Goal: Find specific page/section: Find specific page/section

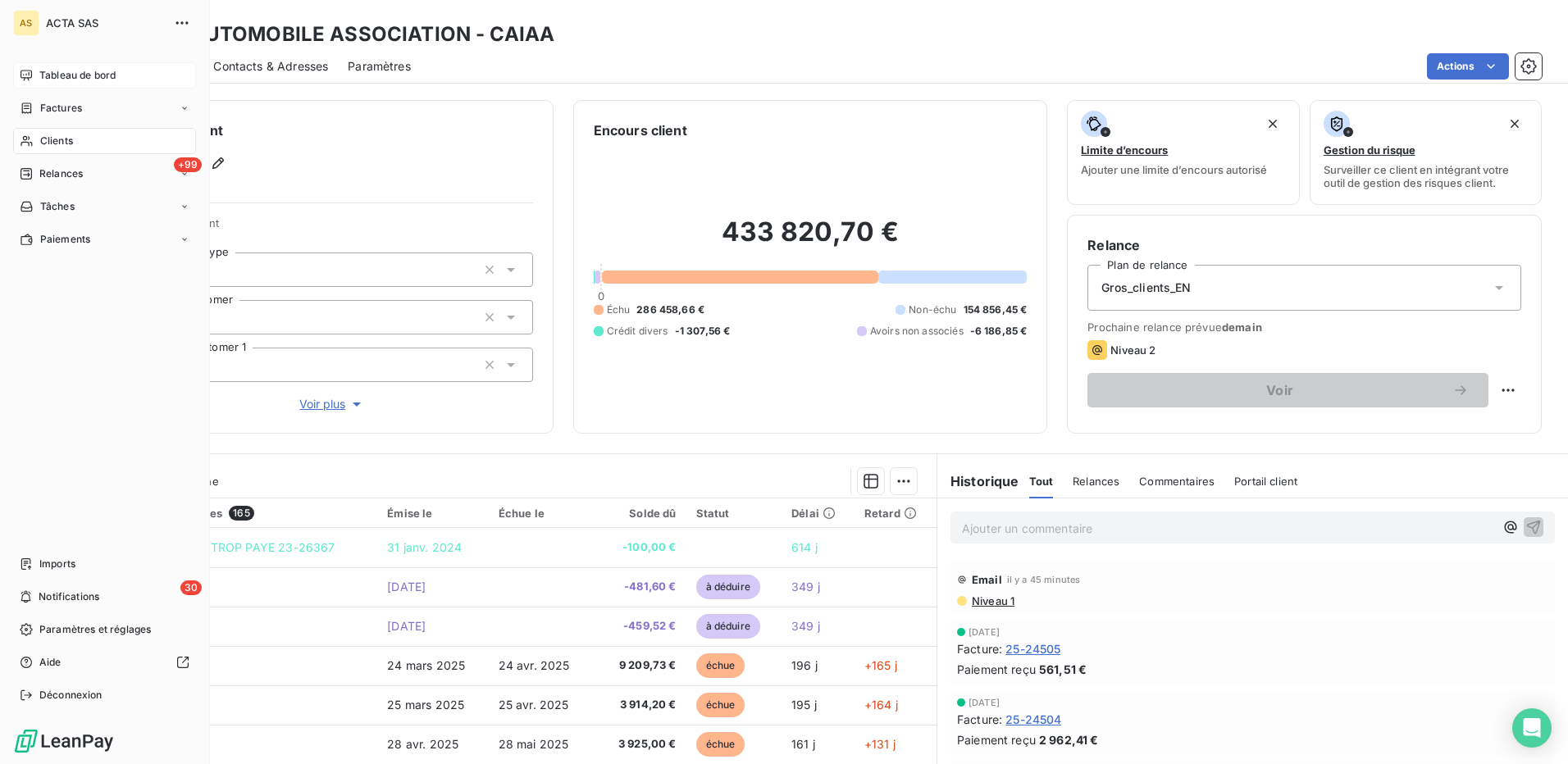
click at [75, 76] on span "Tableau de bord" at bounding box center [77, 75] width 77 height 14
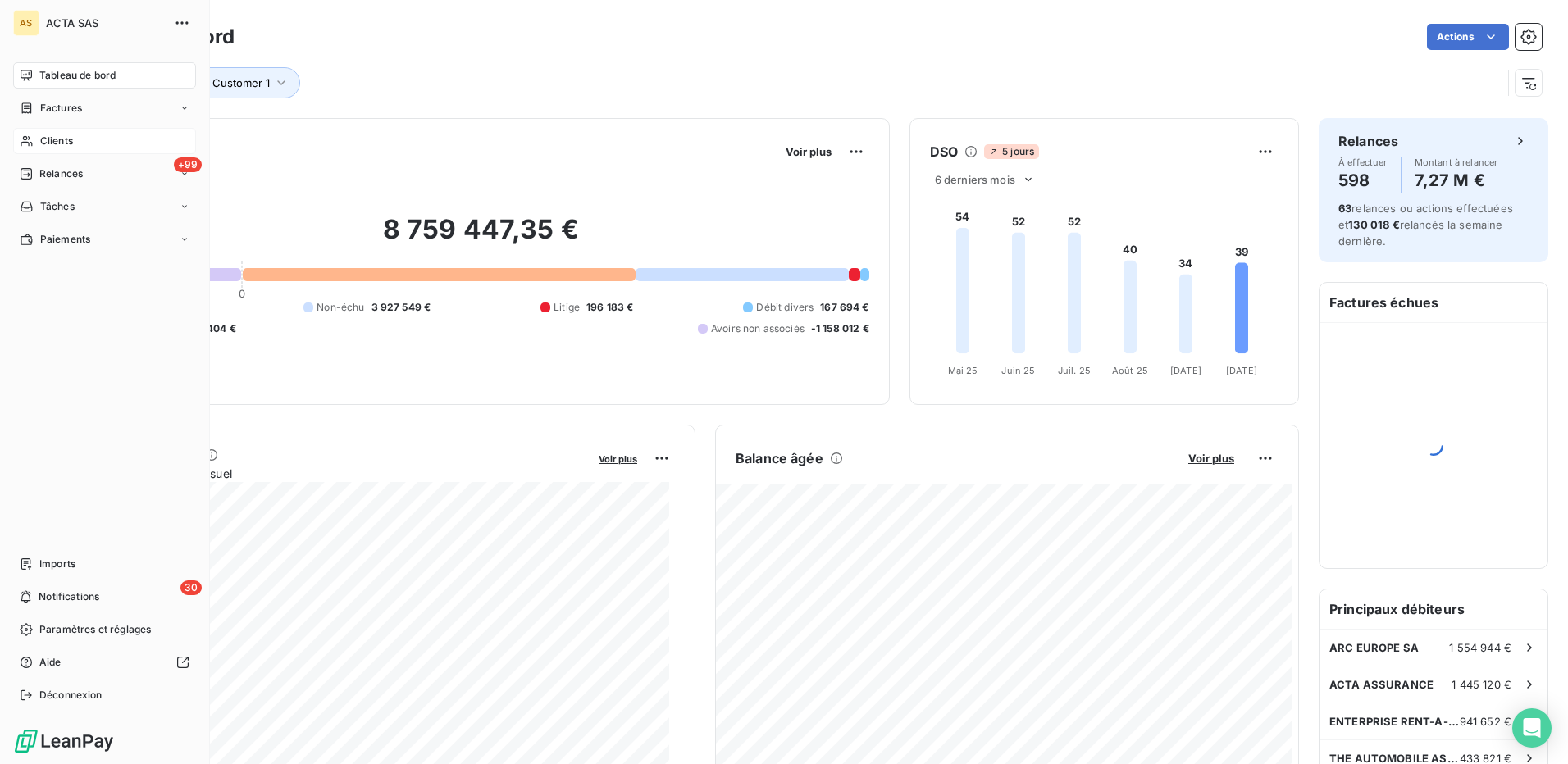
click at [54, 140] on span "Clients" at bounding box center [56, 140] width 33 height 14
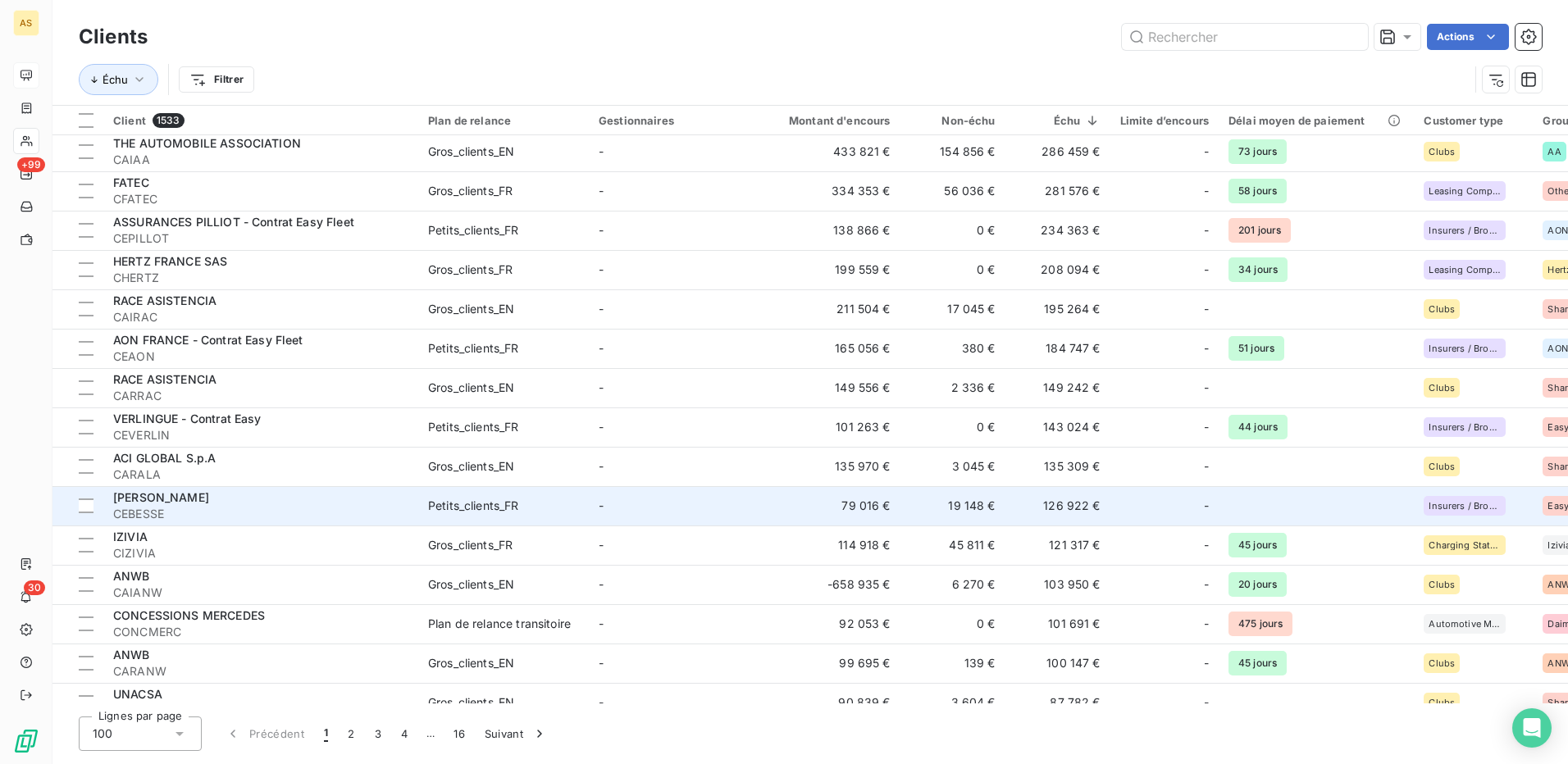
scroll to position [164, 0]
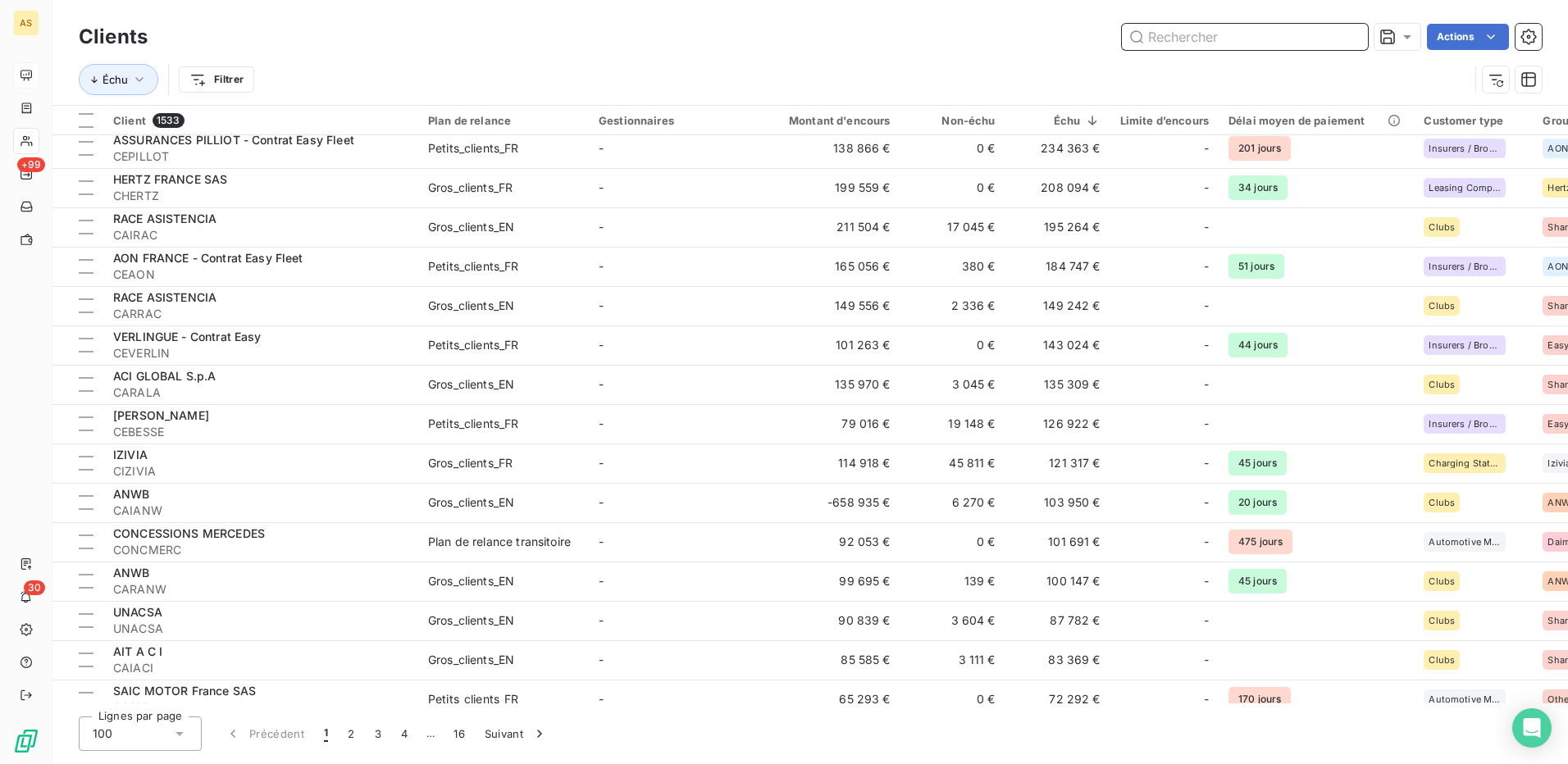
click at [1145, 40] on input "text" at bounding box center [1245, 37] width 246 height 26
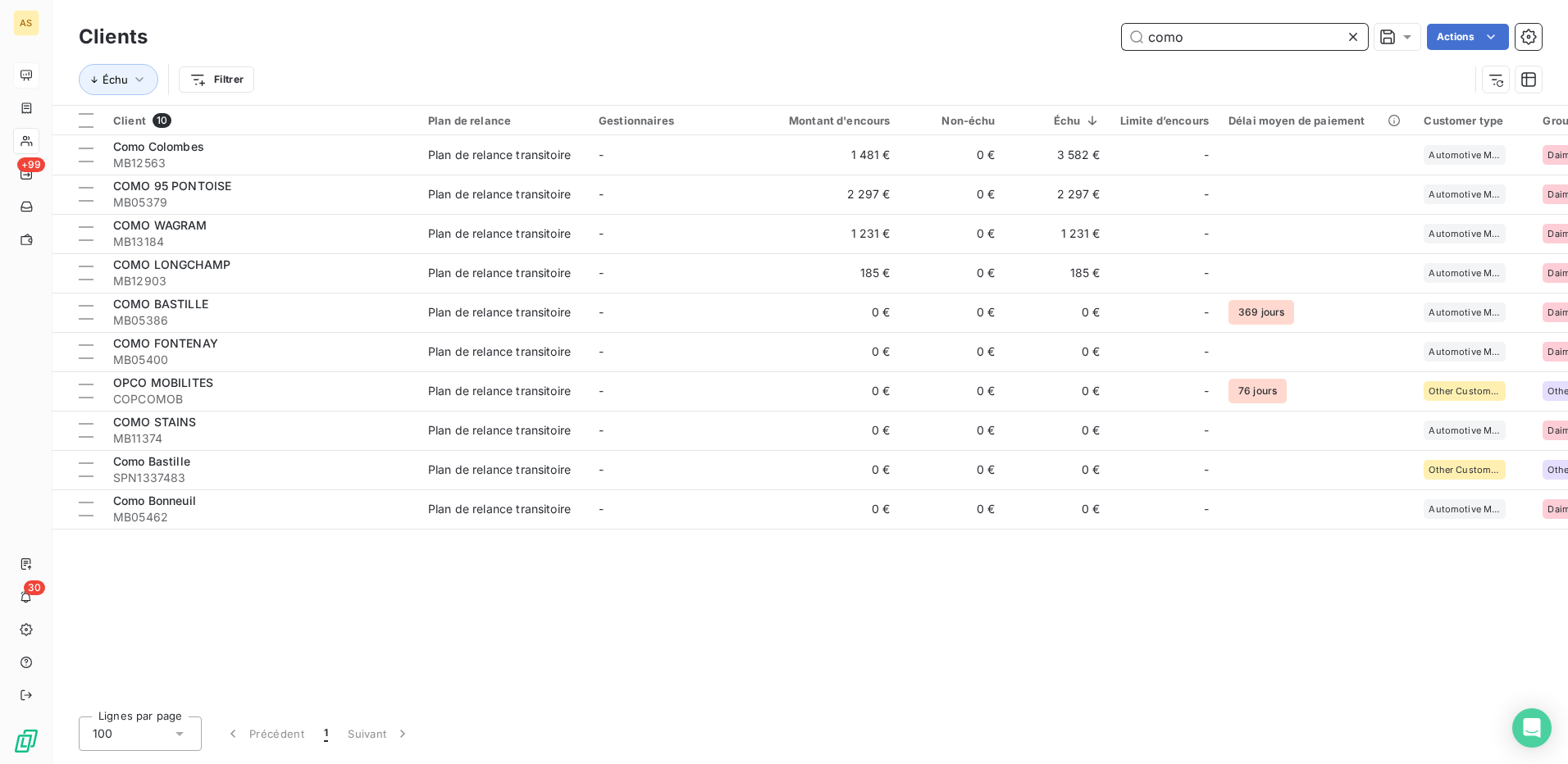
scroll to position [0, 0]
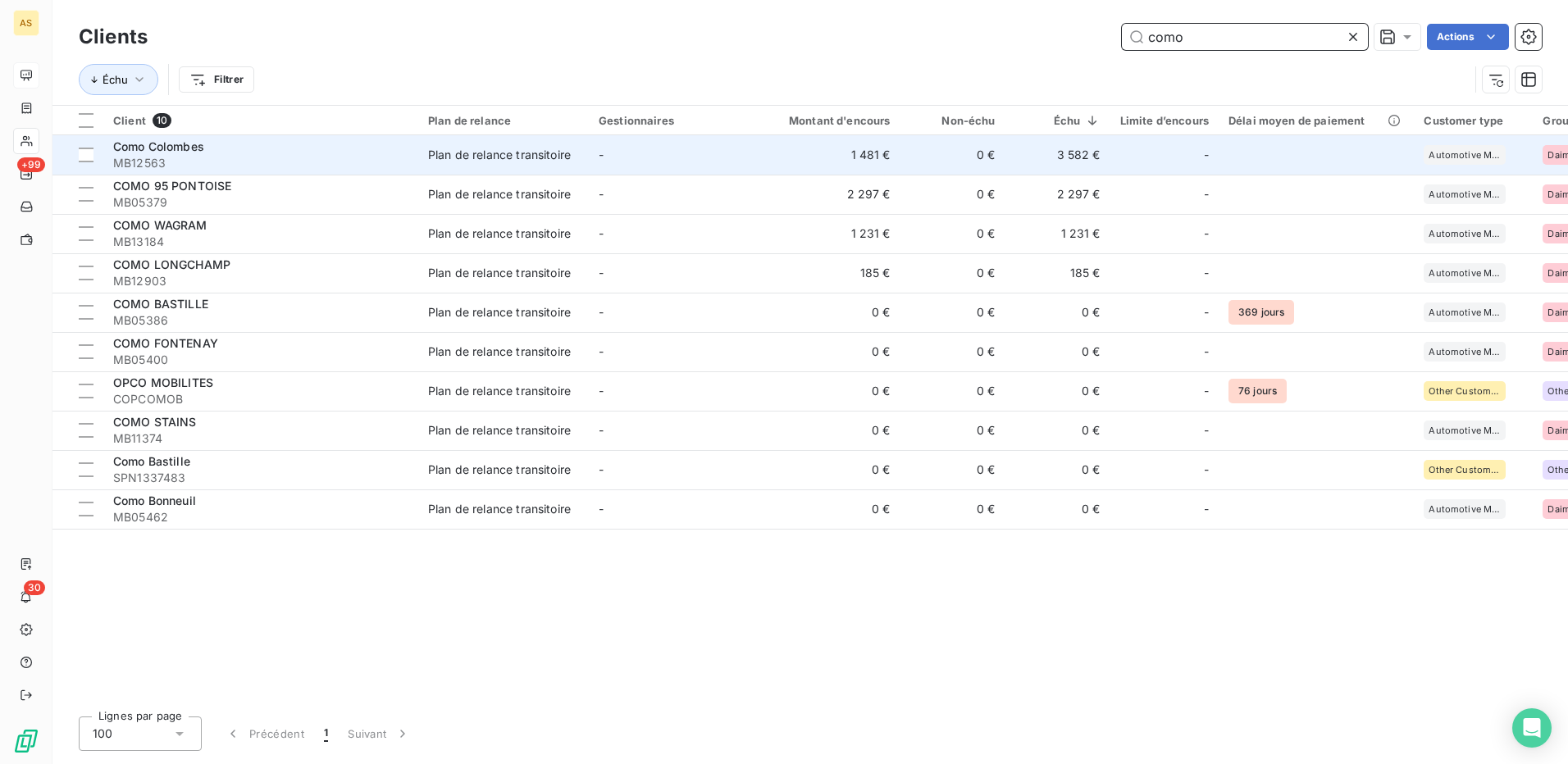
type input "como"
click at [468, 153] on div "Plan de relance transitoire" at bounding box center [500, 154] width 143 height 16
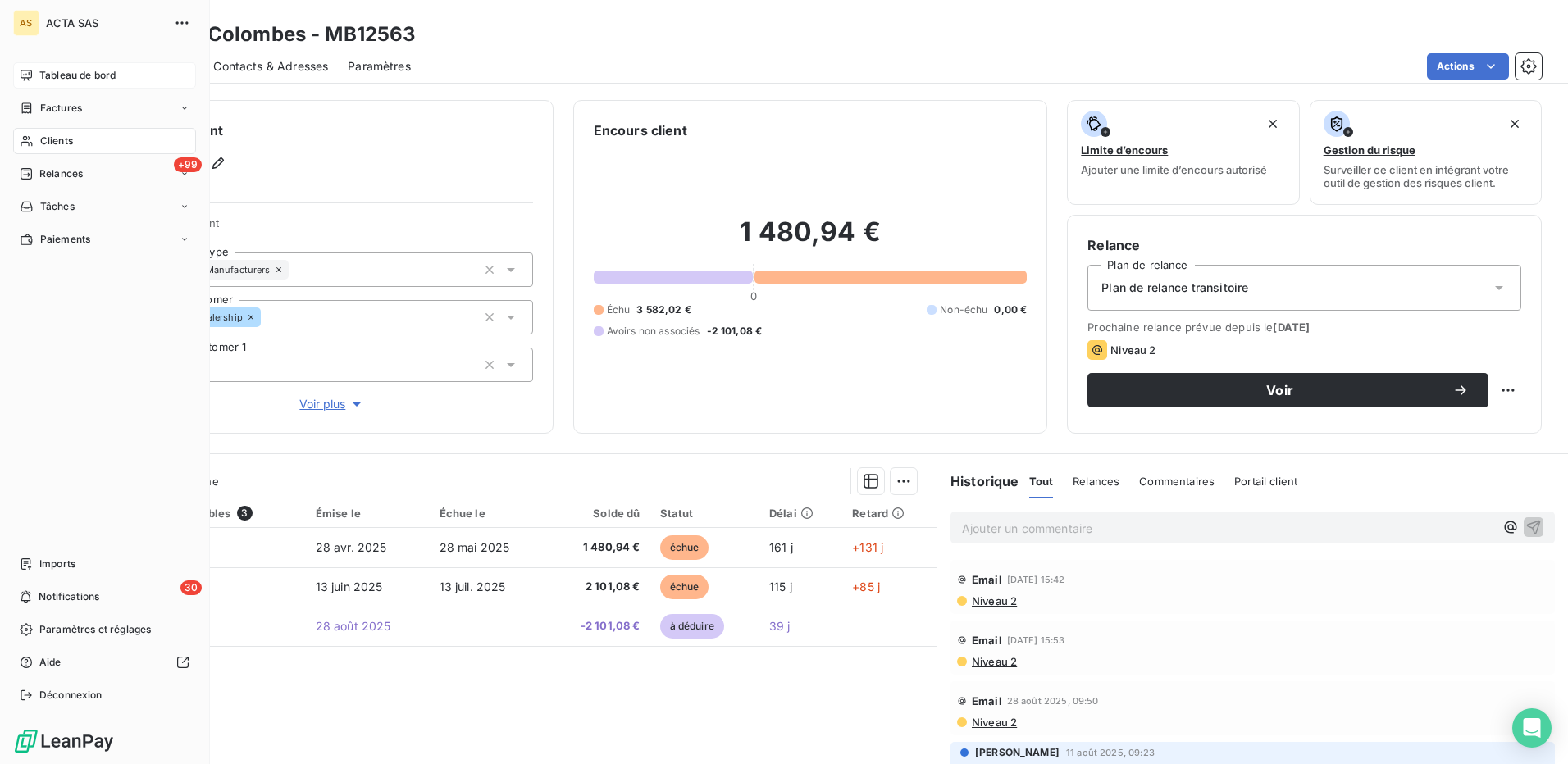
click at [66, 140] on span "Clients" at bounding box center [56, 140] width 33 height 14
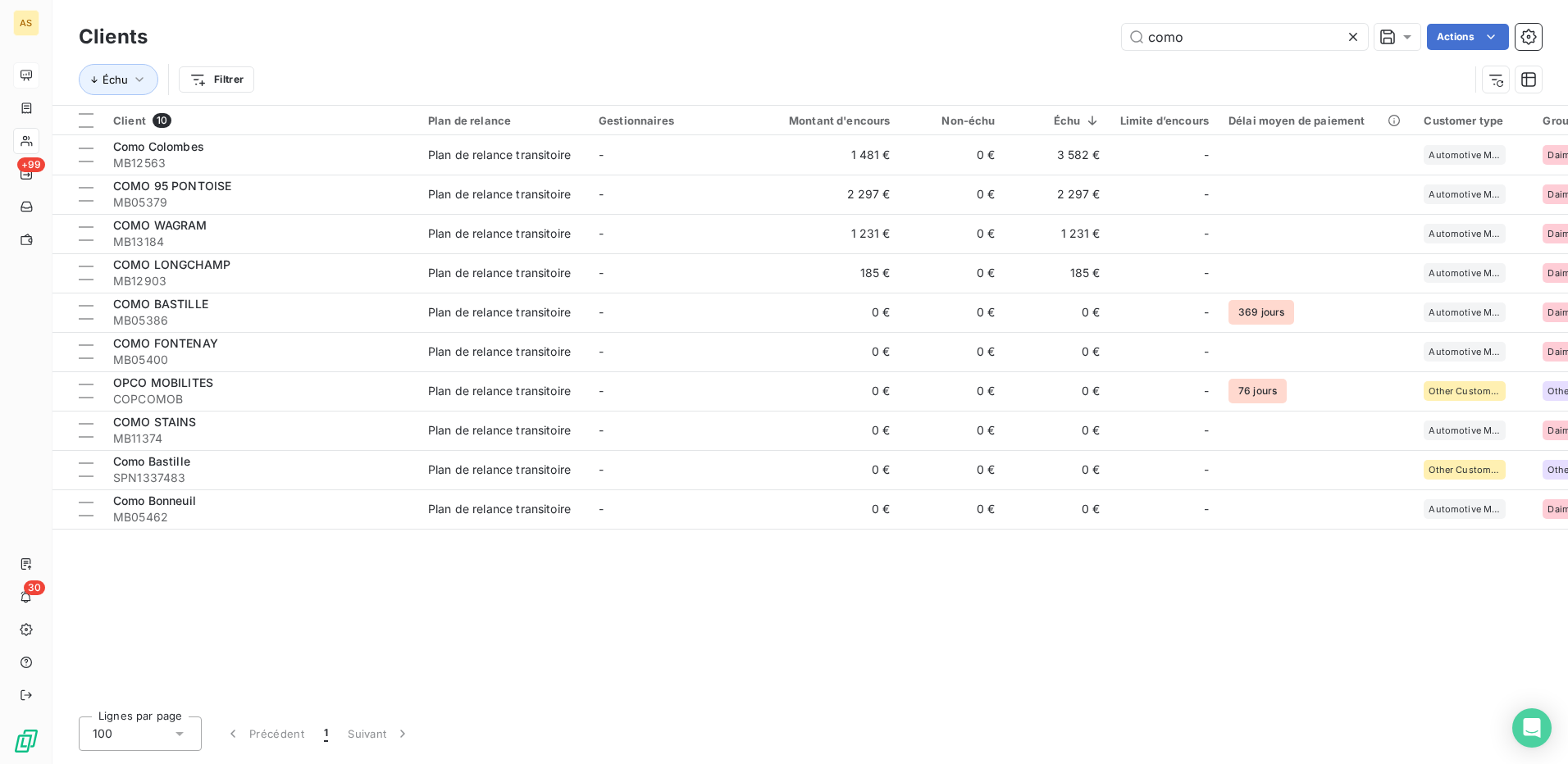
drag, startPoint x: 1202, startPoint y: 41, endPoint x: 1079, endPoint y: 40, distance: 123.0
click at [1087, 39] on div "como Actions" at bounding box center [855, 37] width 1375 height 26
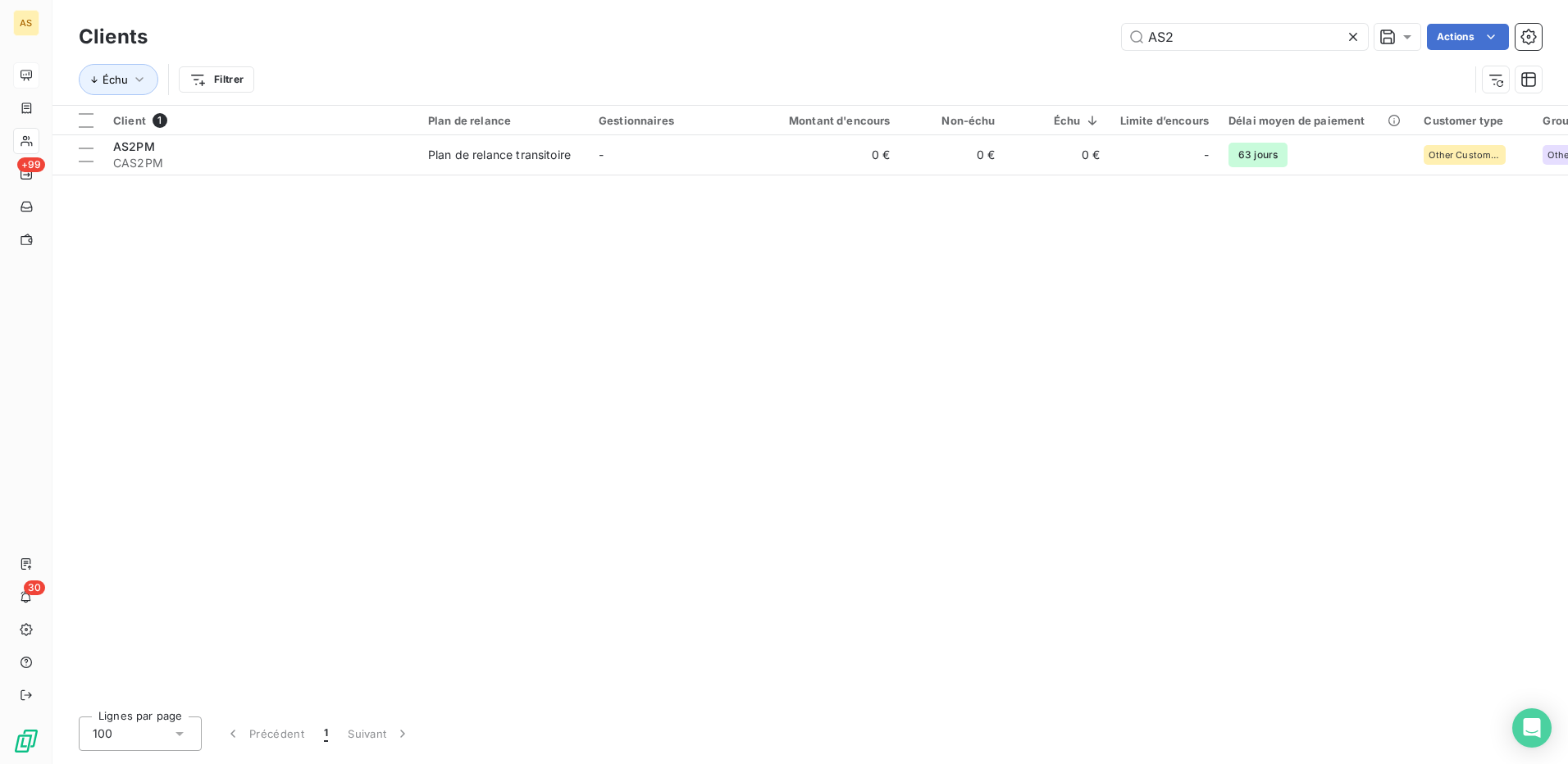
type input "AS2"
